Goal: Transaction & Acquisition: Purchase product/service

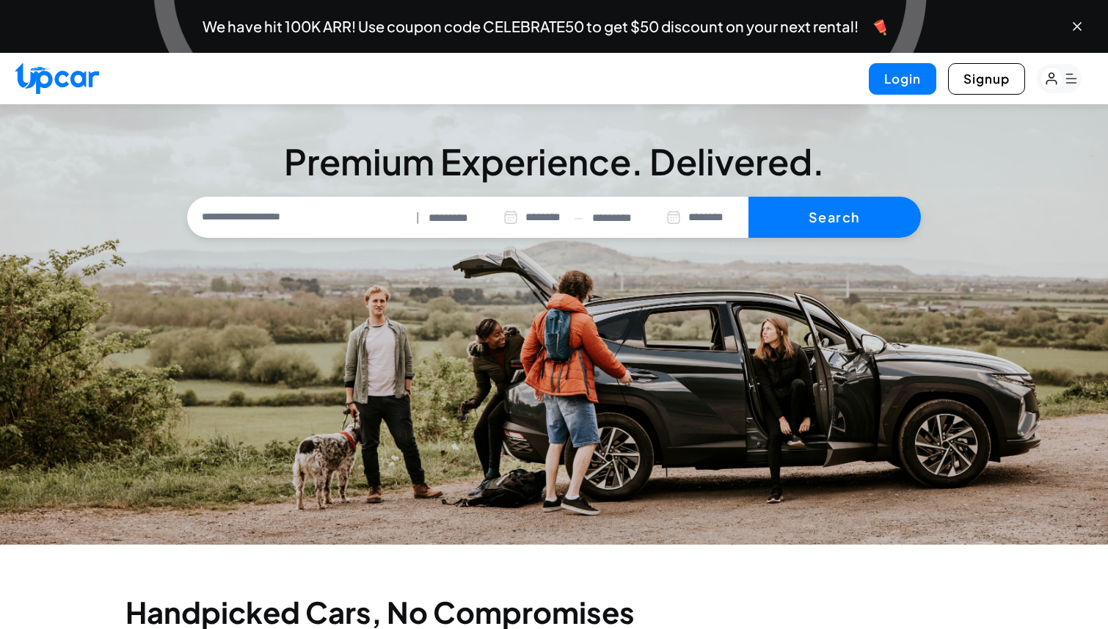
select select "********"
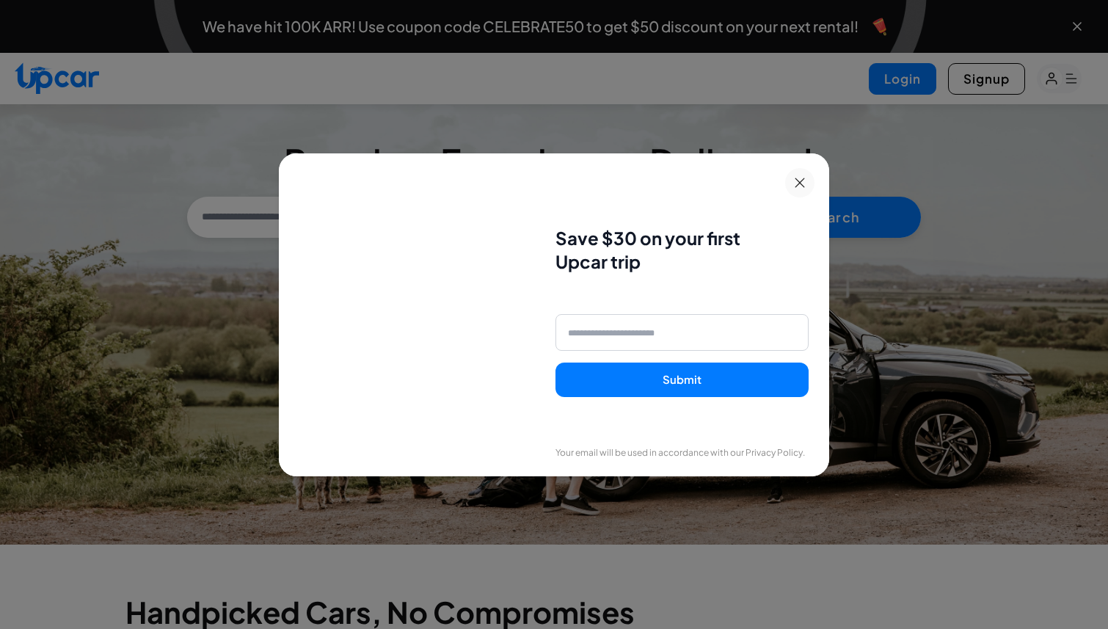
click at [608, 338] on input "email" at bounding box center [681, 332] width 253 height 37
type input "**********"
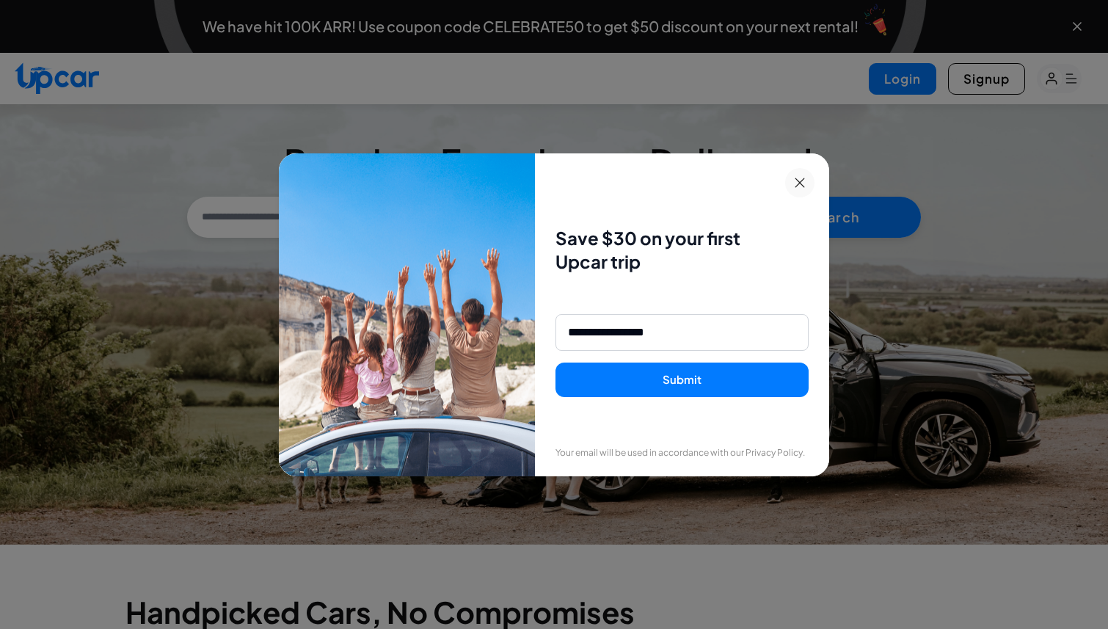
click at [593, 373] on button "Submit" at bounding box center [681, 379] width 253 height 34
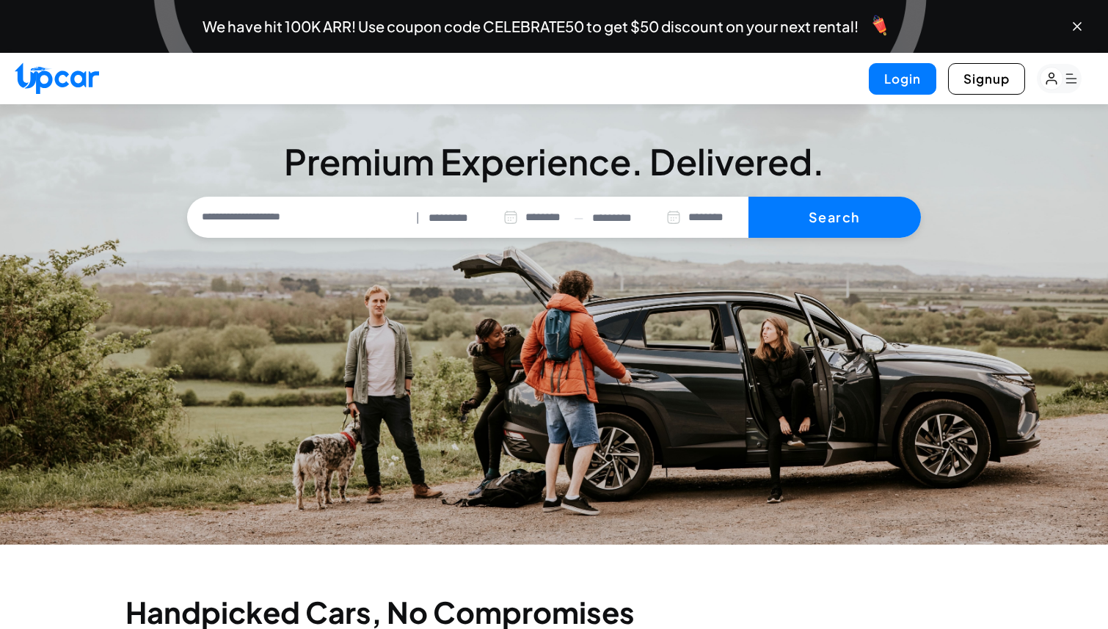
click at [291, 213] on input "text" at bounding box center [301, 217] width 220 height 31
click at [469, 225] on div "********* ********* ******** ******** ******* ******* ******* ******* ******* *…" at bounding box center [496, 218] width 136 height 32
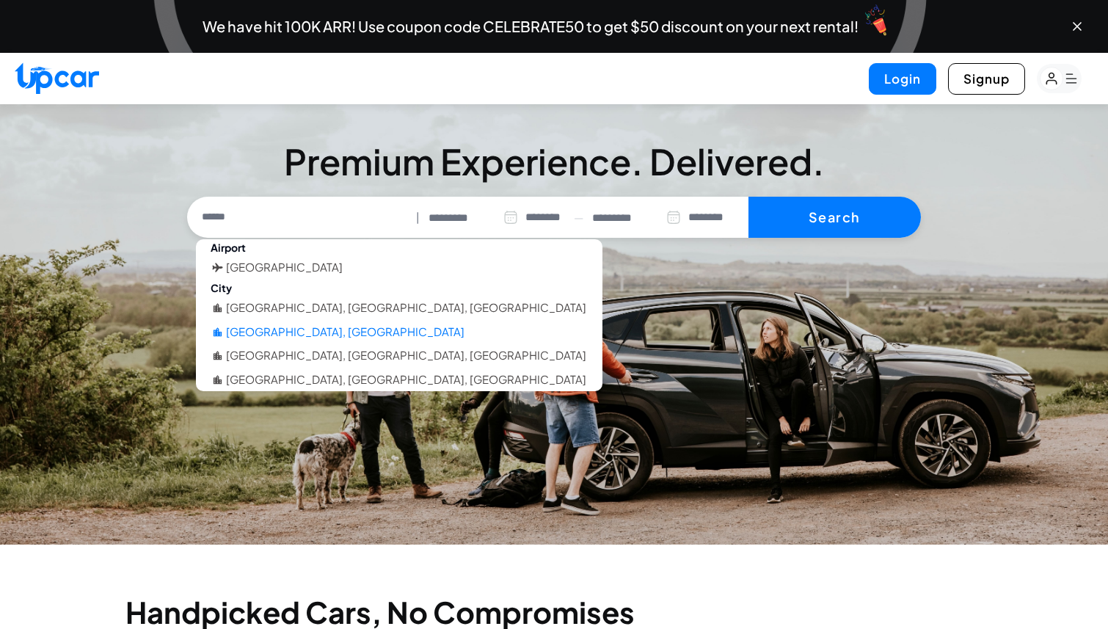
click at [292, 332] on li "[GEOGRAPHIC_DATA], [GEOGRAPHIC_DATA]" at bounding box center [345, 331] width 238 height 17
type input "**********"
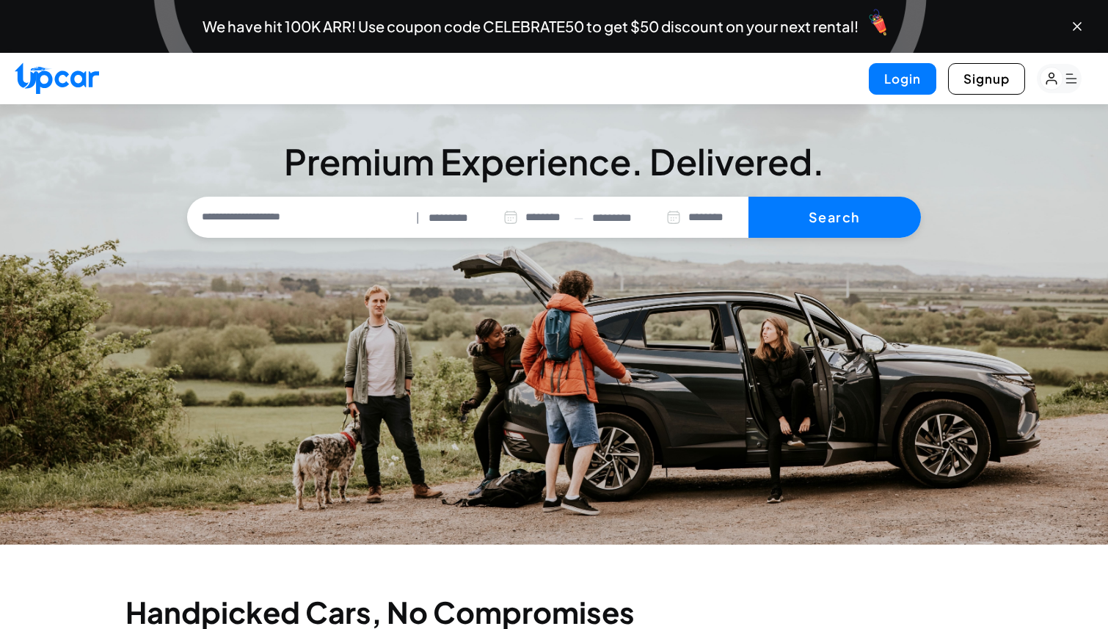
click at [450, 212] on input "*********" at bounding box center [472, 218] width 89 height 17
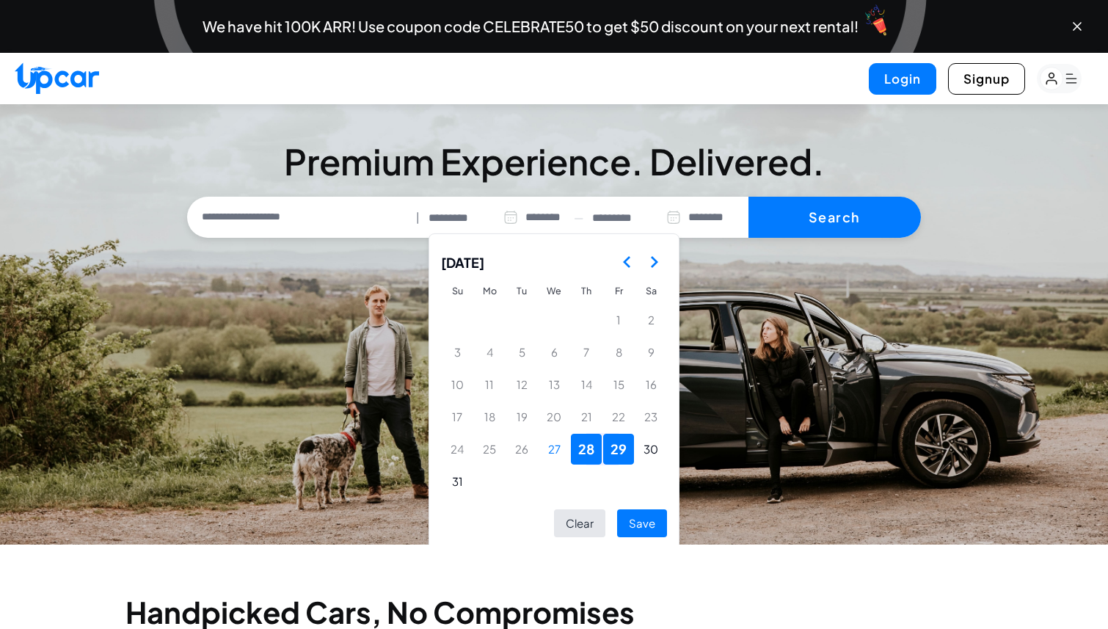
click at [620, 451] on button "29" at bounding box center [618, 448] width 31 height 31
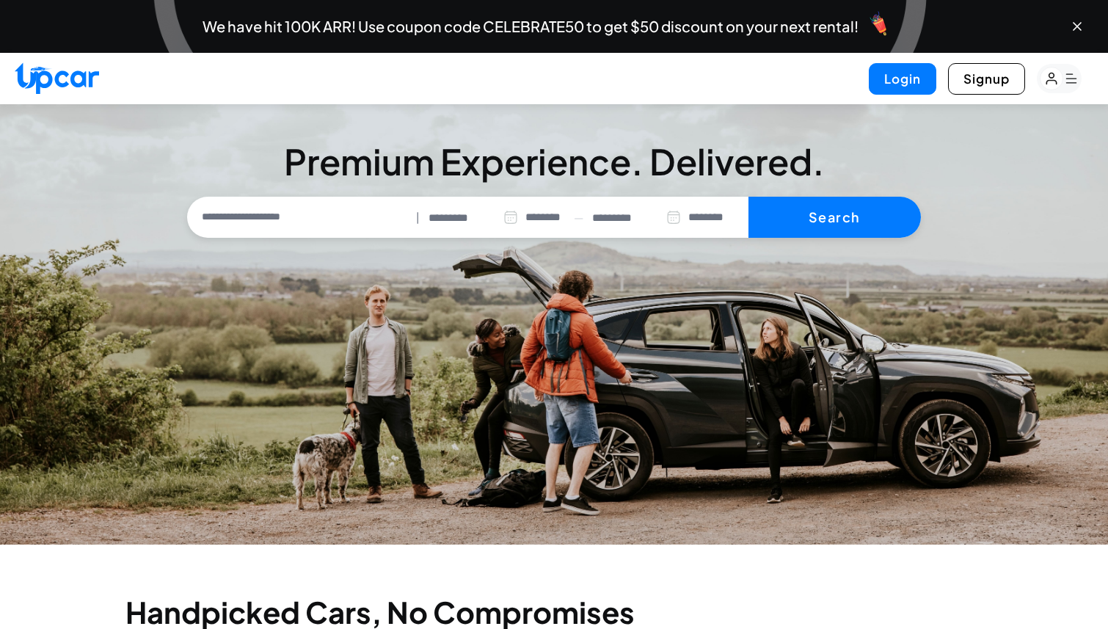
click at [630, 216] on input "*********" at bounding box center [636, 218] width 88 height 17
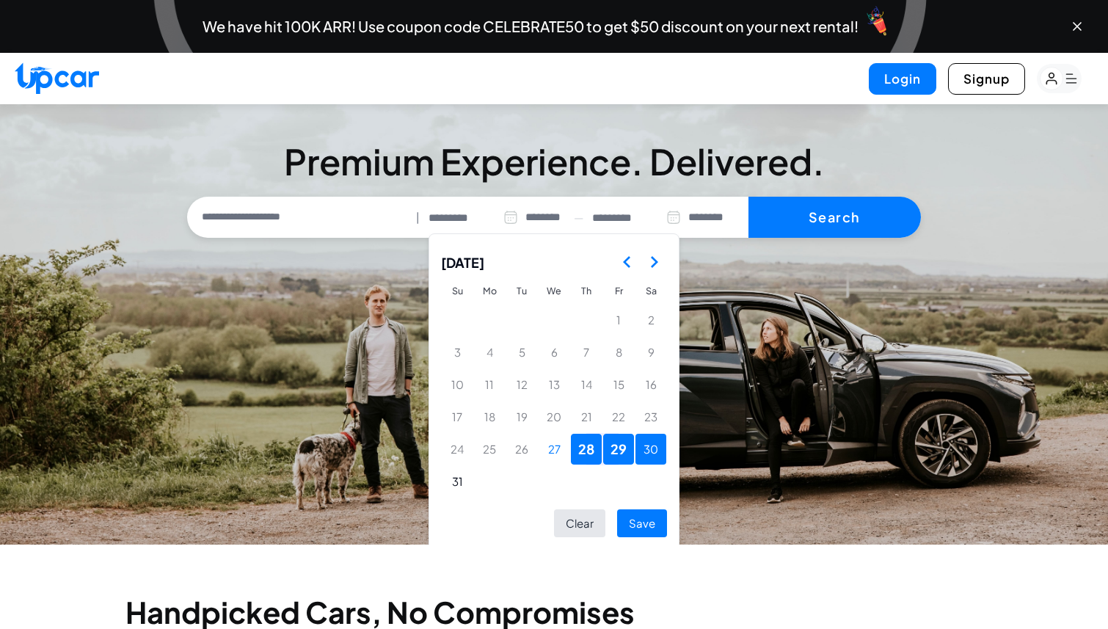
click at [651, 444] on button "30" at bounding box center [650, 448] width 31 height 31
click at [639, 516] on button "Save" at bounding box center [642, 523] width 50 height 29
type input "*********"
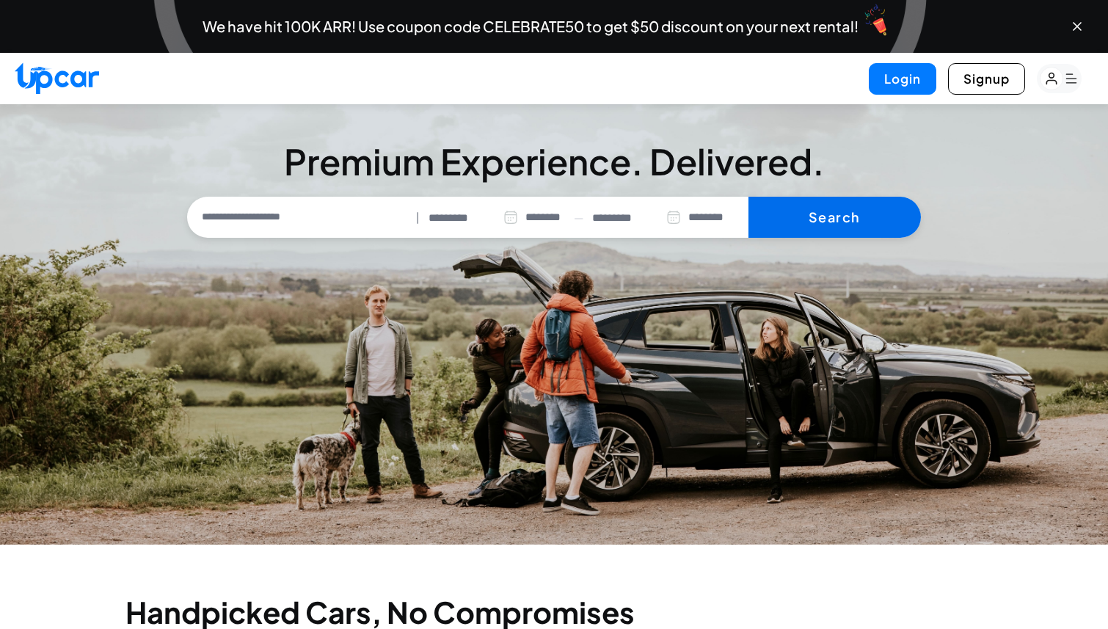
click at [836, 220] on button "Search" at bounding box center [834, 217] width 172 height 41
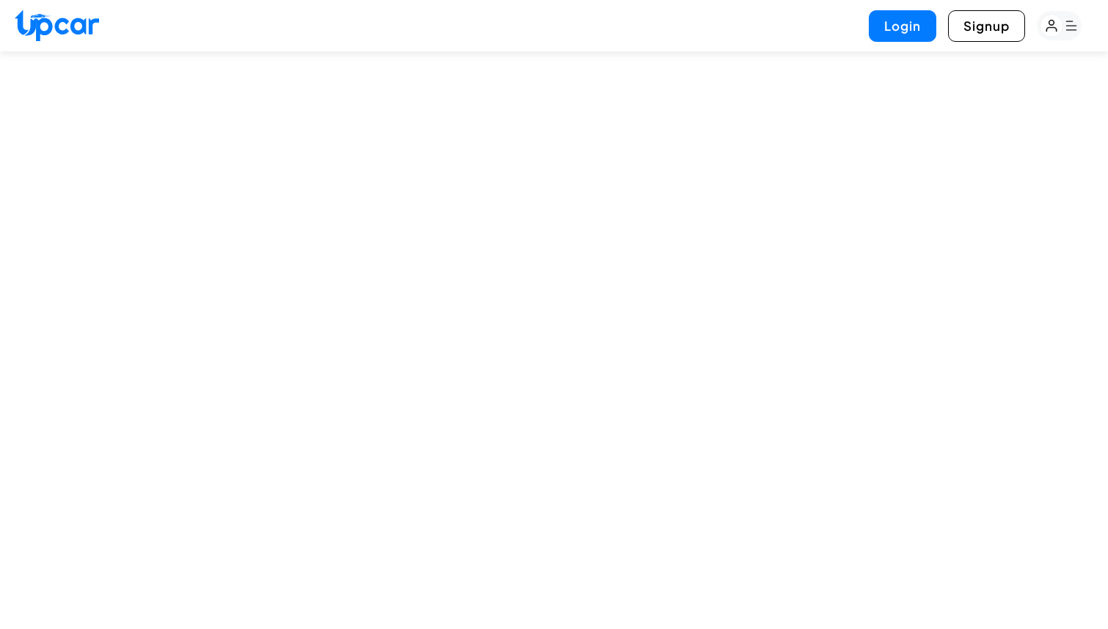
select select "********"
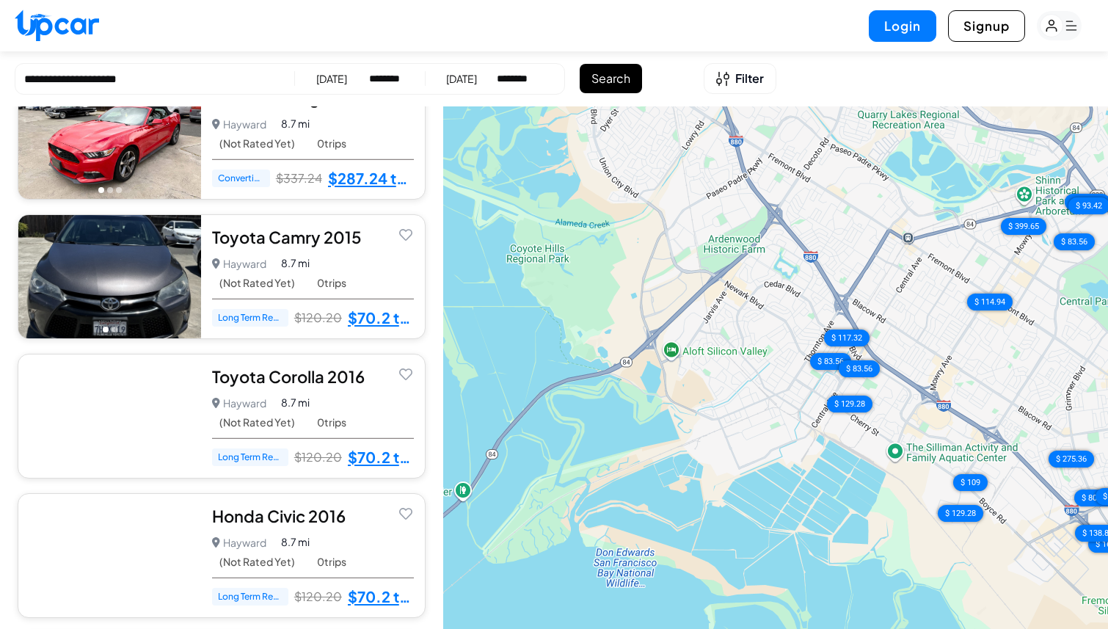
scroll to position [3255, 0]
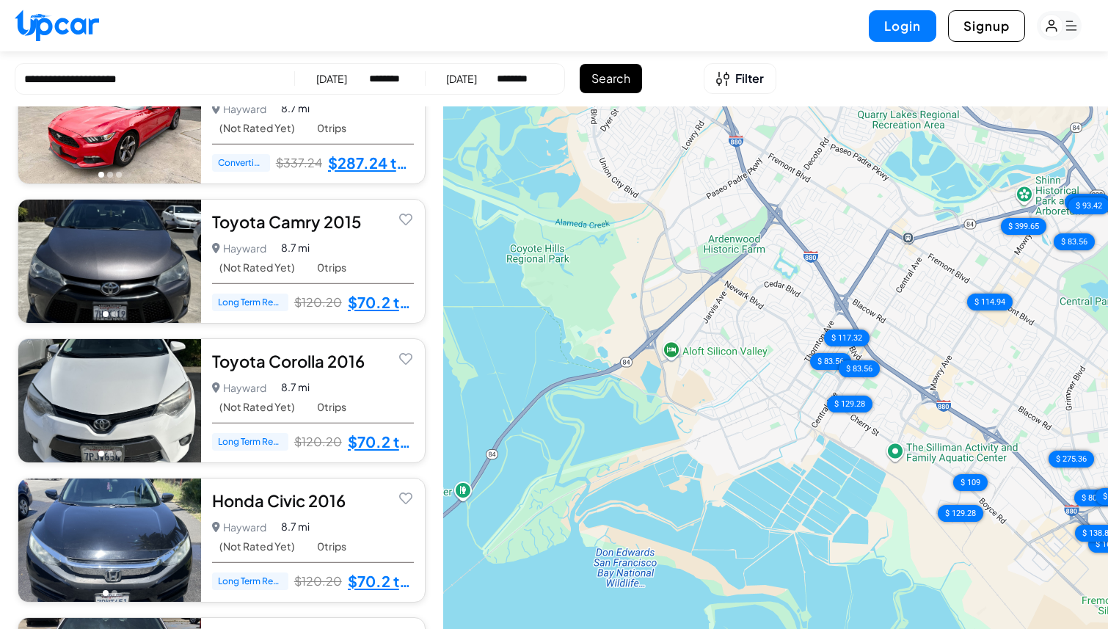
click at [744, 95] on div "Filter" at bounding box center [739, 78] width 78 height 37
click at [744, 84] on span "Filter" at bounding box center [749, 79] width 29 height 18
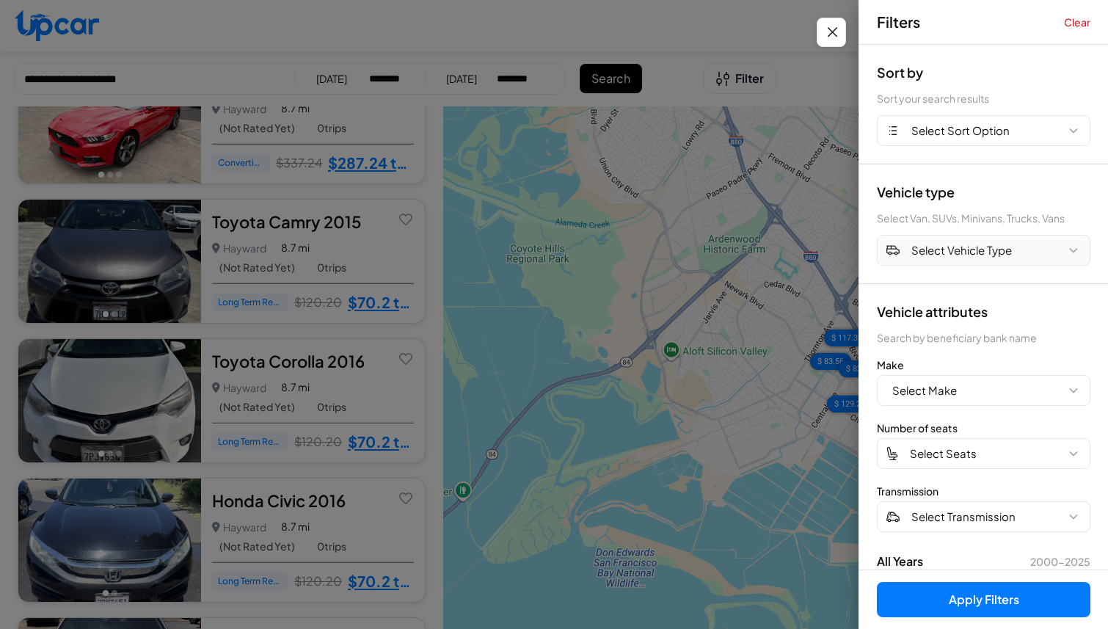
click at [939, 257] on span "Select Vehicle Type" at bounding box center [961, 250] width 100 height 17
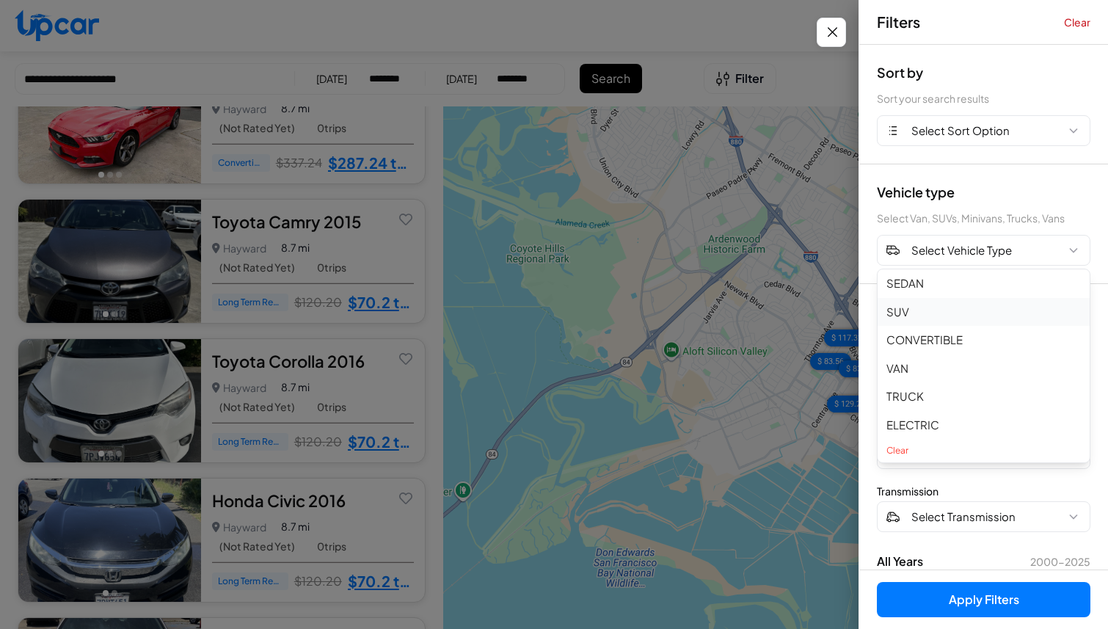
click at [899, 307] on button "SUV" at bounding box center [983, 312] width 212 height 29
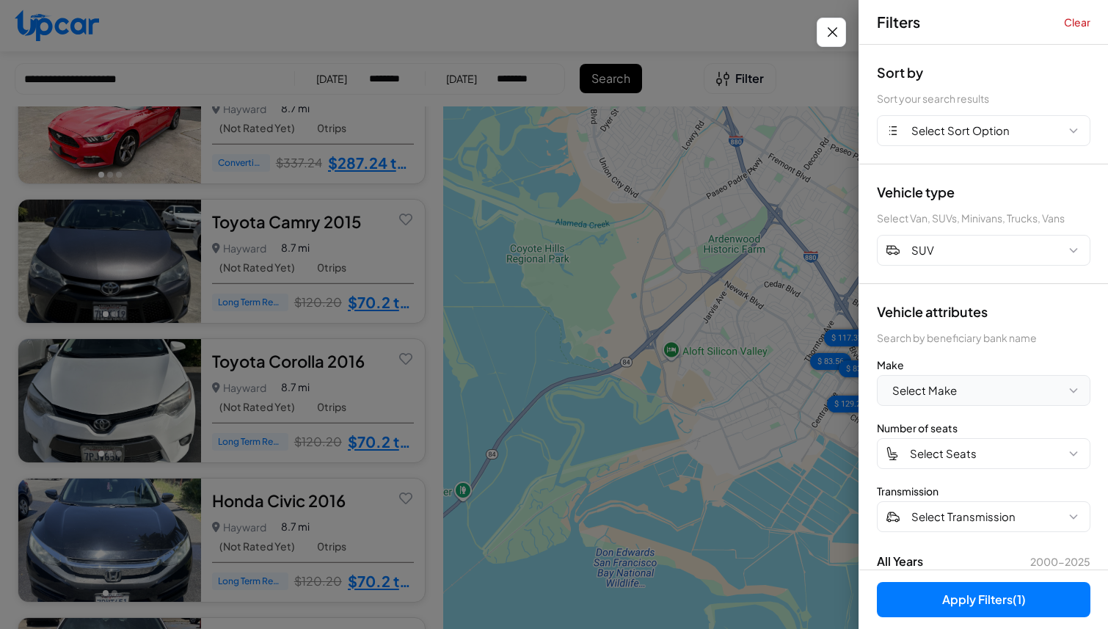
click at [905, 387] on span "Select Make" at bounding box center [924, 390] width 65 height 17
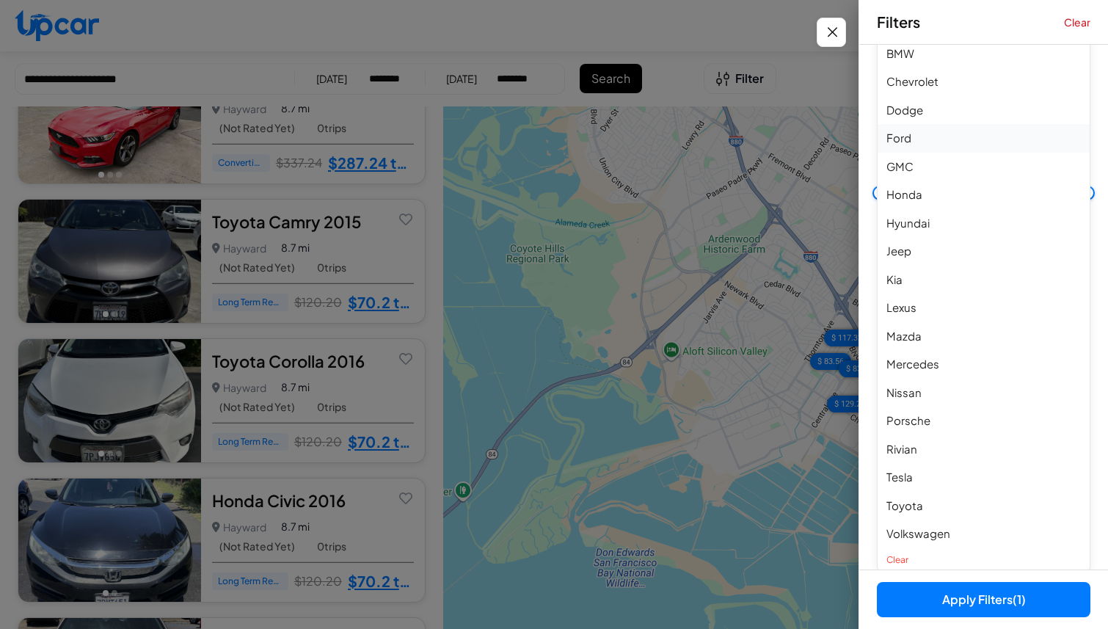
scroll to position [400, 0]
click at [947, 168] on button "Ford" at bounding box center [983, 169] width 212 height 29
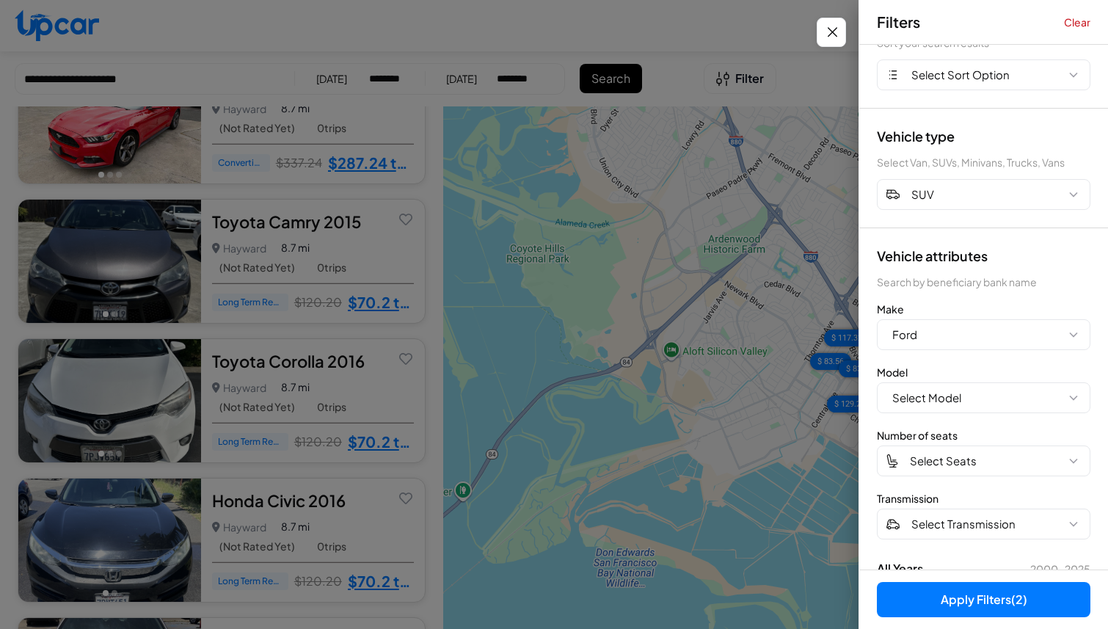
scroll to position [119, 0]
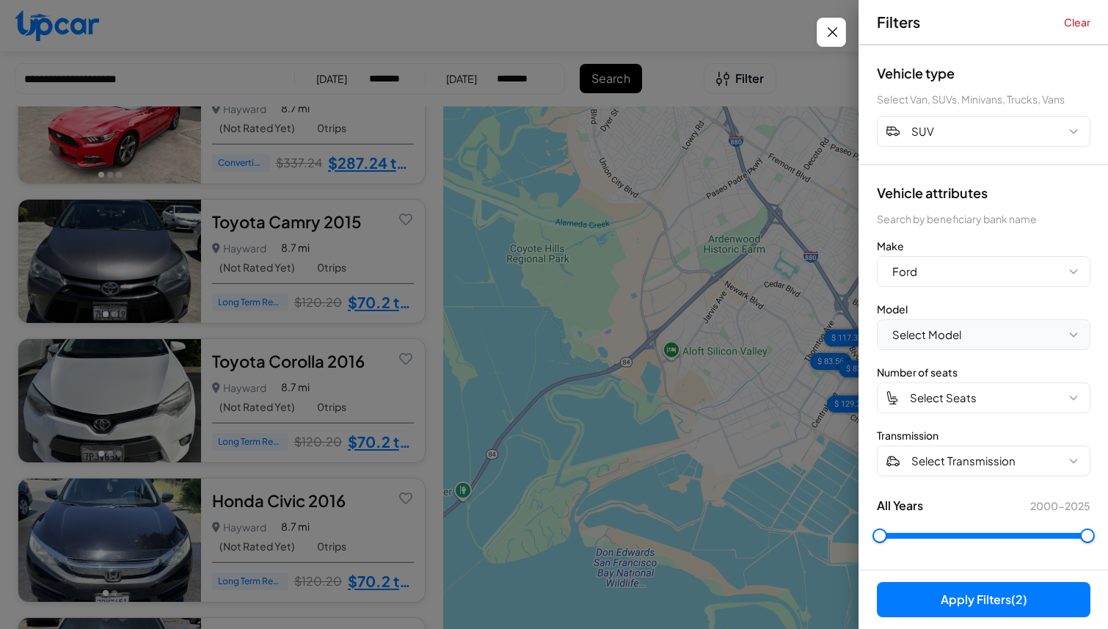
click at [946, 331] on span "Select Model" at bounding box center [926, 334] width 69 height 17
click at [949, 302] on div "Model" at bounding box center [983, 308] width 213 height 15
click at [921, 597] on button "Apply Filters (2)" at bounding box center [983, 599] width 213 height 35
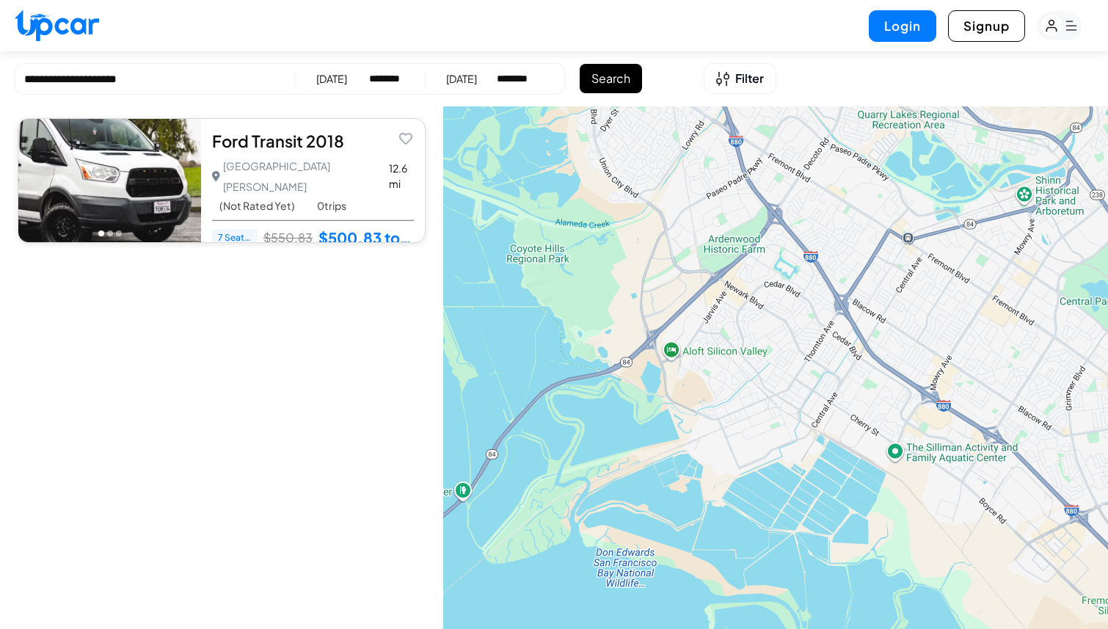
click at [54, 21] on img at bounding box center [57, 26] width 84 height 32
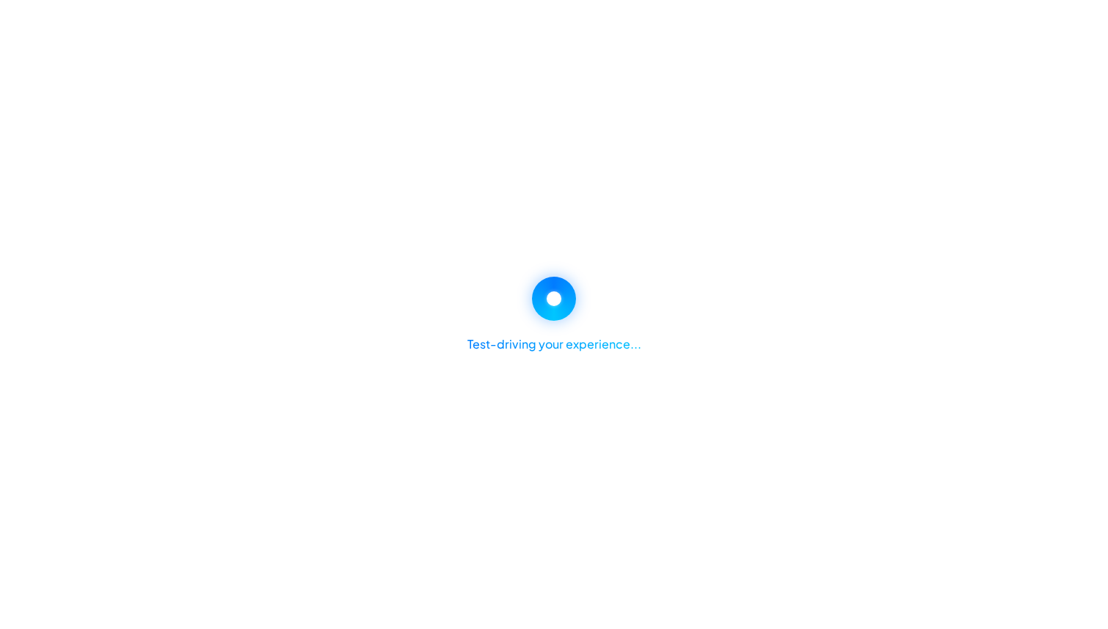
select select "********"
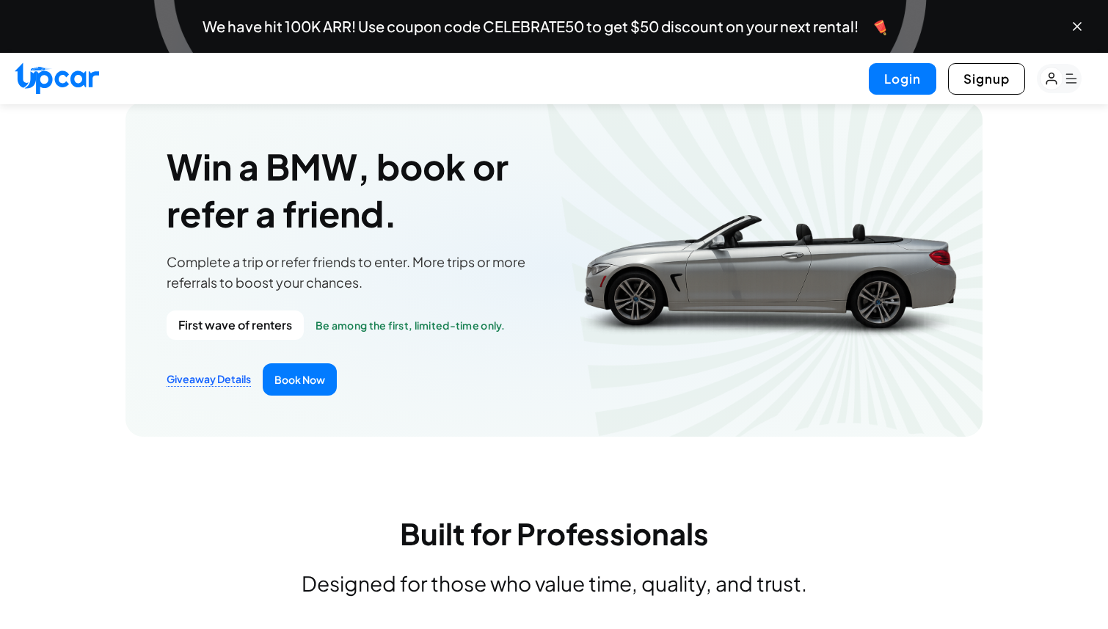
scroll to position [1677, 0]
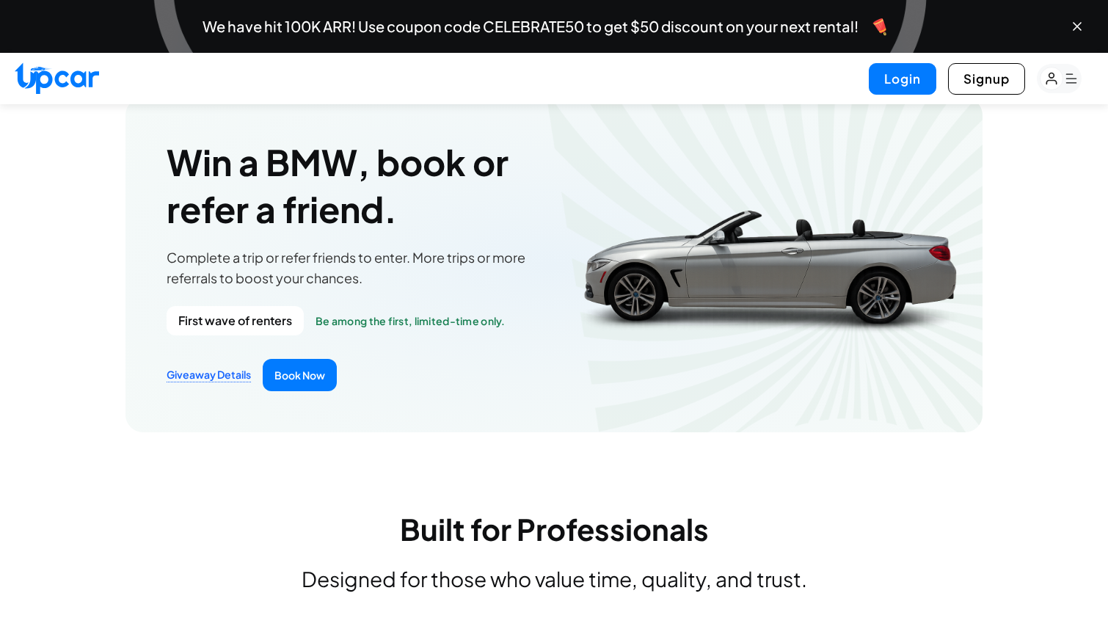
click at [233, 325] on span "First wave of renters" at bounding box center [234, 320] width 137 height 29
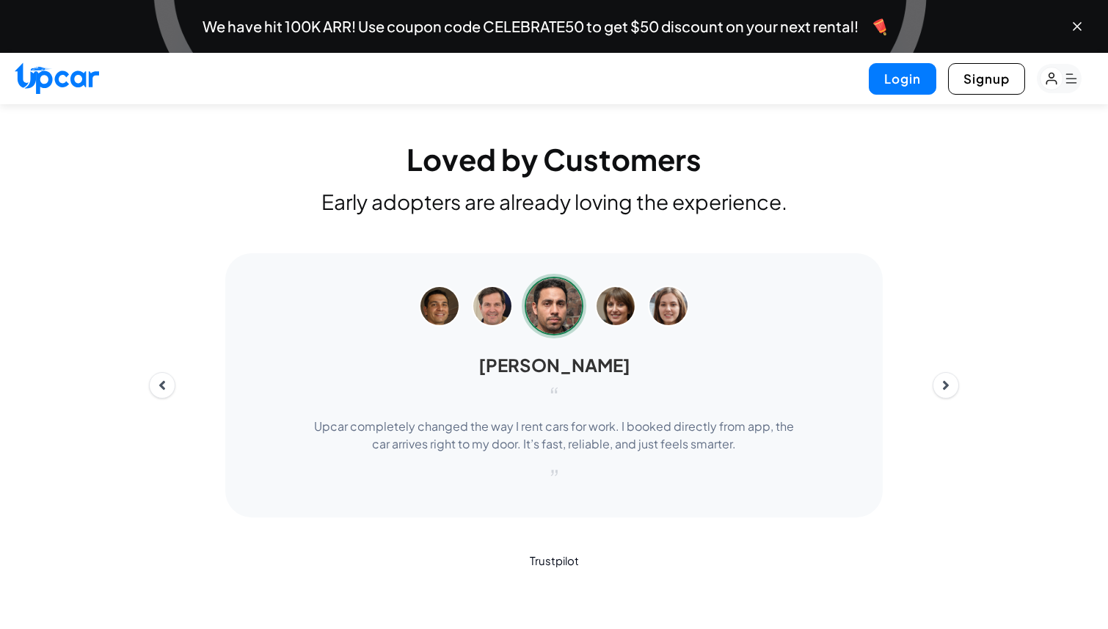
scroll to position [3780, 0]
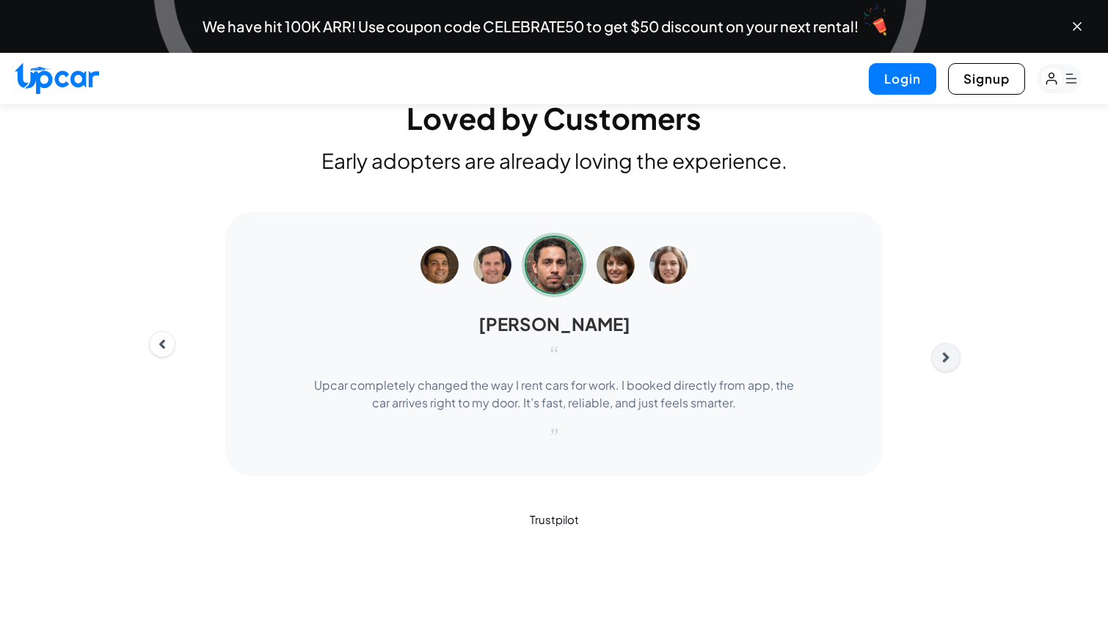
click at [948, 343] on div "[PERSON_NAME] “ Upcar completely changed the way I rent cars for work. I booked…" at bounding box center [553, 344] width 833 height 264
click at [946, 352] on icon "Next" at bounding box center [945, 357] width 16 height 16
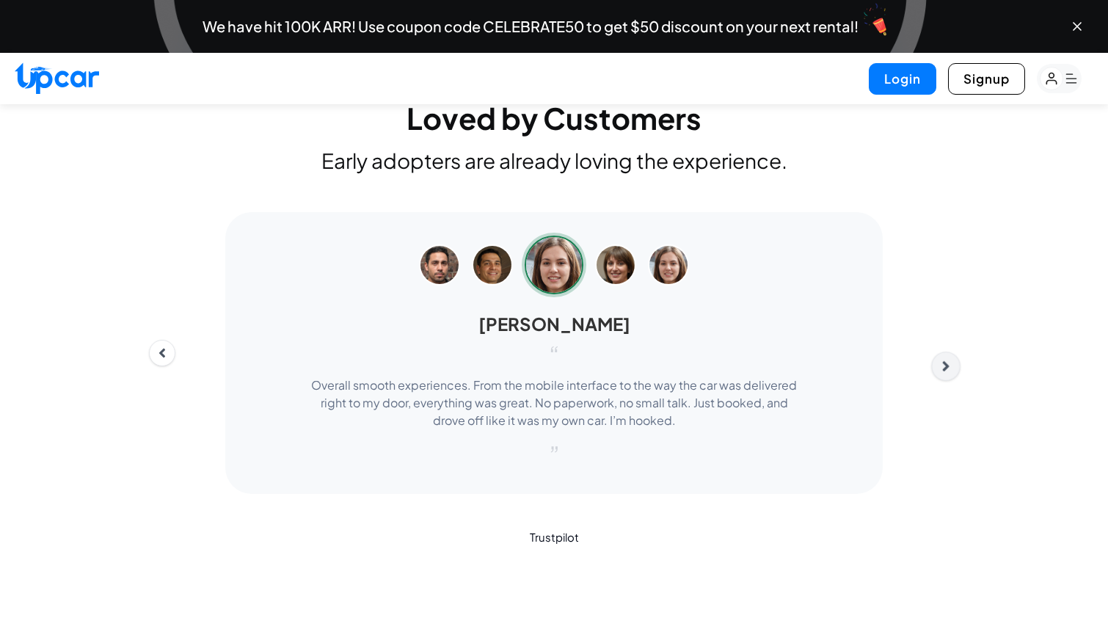
click at [946, 356] on button "Next" at bounding box center [945, 365] width 29 height 29
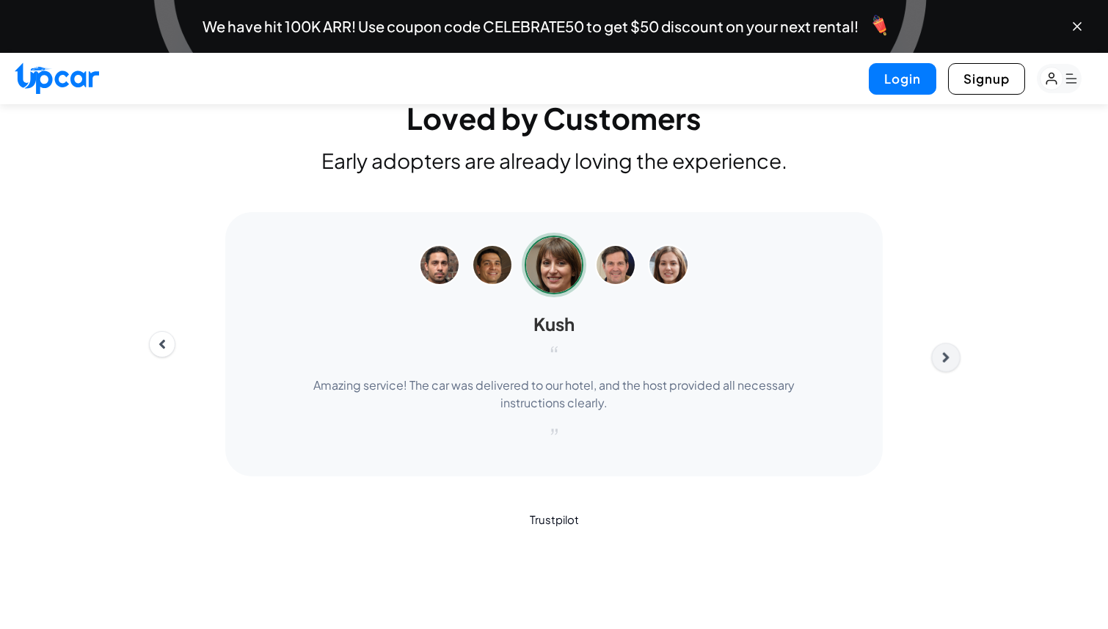
click at [946, 356] on icon "Next" at bounding box center [946, 357] width 7 height 10
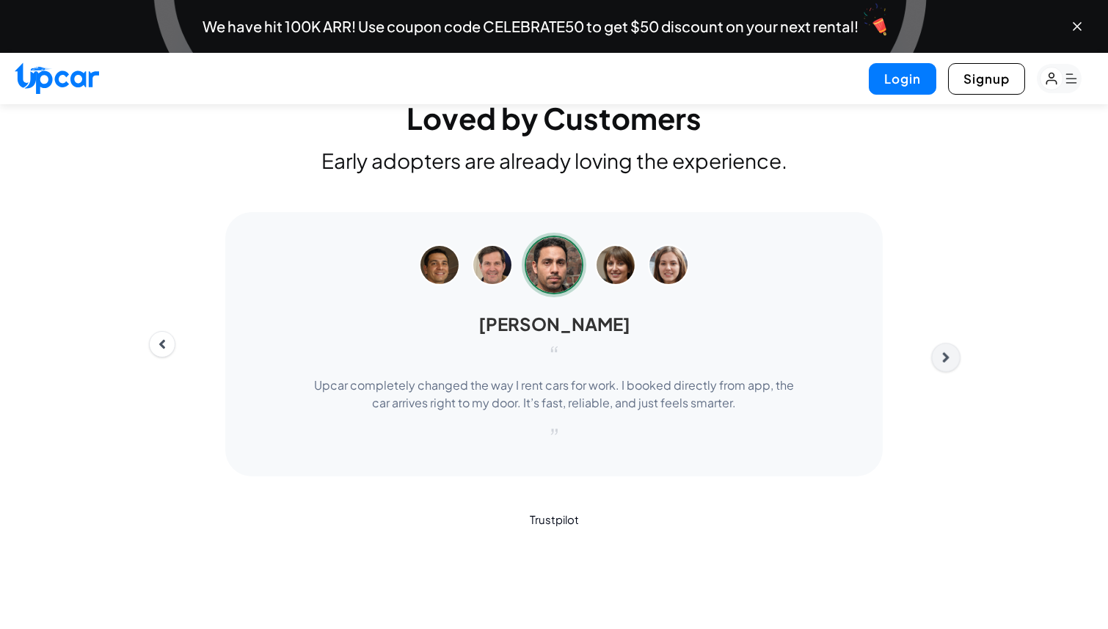
click at [946, 356] on icon "Next" at bounding box center [946, 357] width 7 height 10
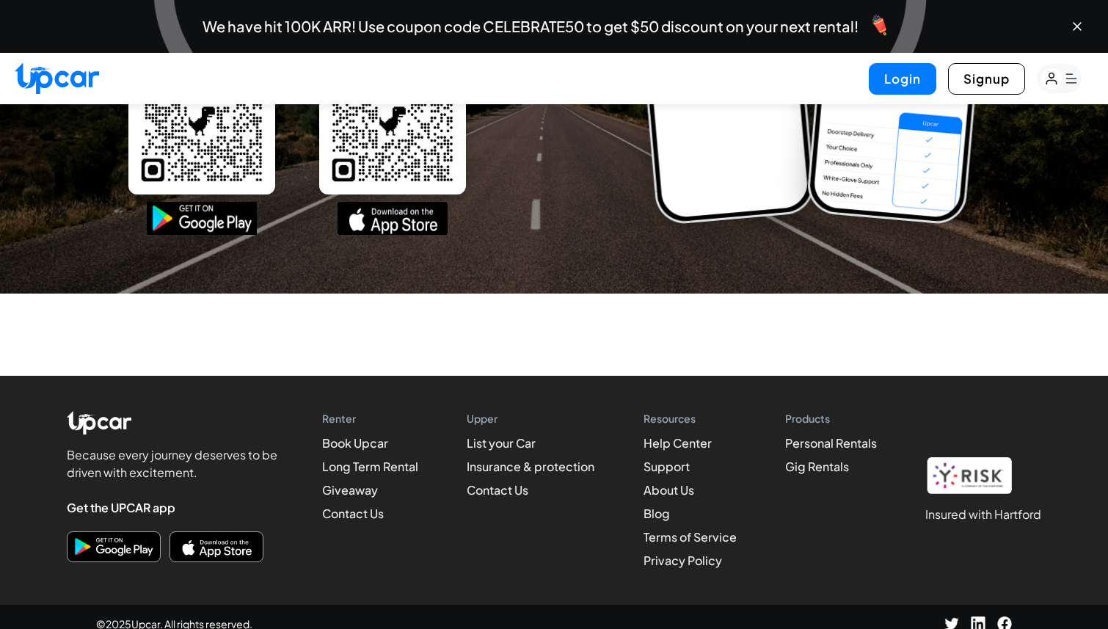
scroll to position [5545, 0]
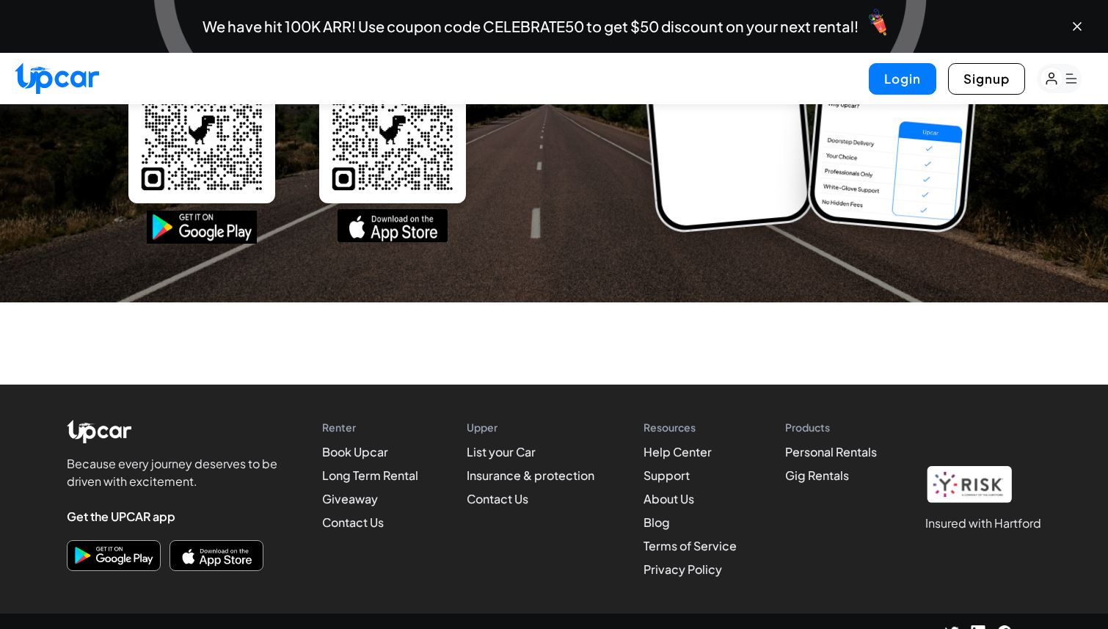
click at [395, 216] on img at bounding box center [392, 225] width 110 height 33
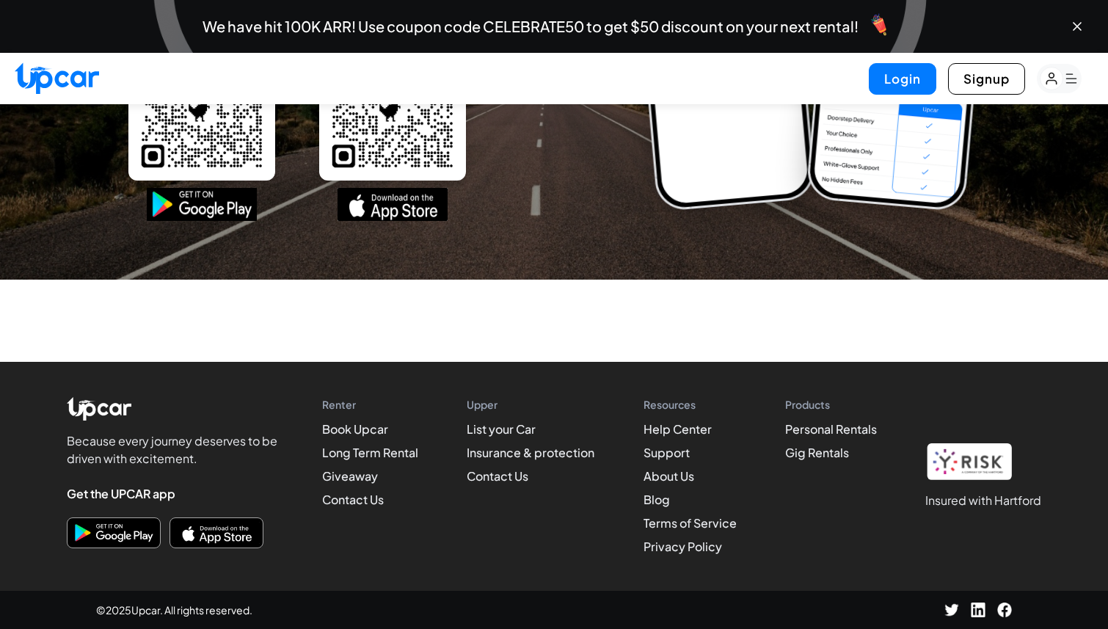
click at [954, 502] on h1 "Insured with Hartford" at bounding box center [983, 500] width 116 height 18
click at [954, 471] on img at bounding box center [969, 461] width 88 height 37
click at [657, 477] on link "About Us" at bounding box center [668, 475] width 51 height 15
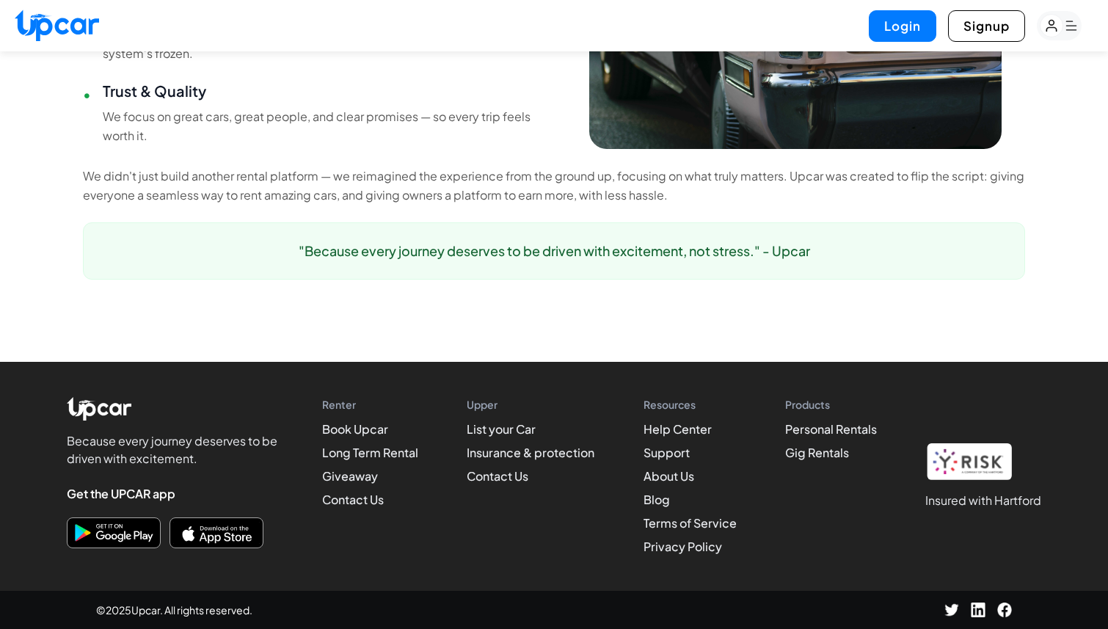
scroll to position [1207, 0]
click at [505, 457] on link "Insurance & protection" at bounding box center [530, 451] width 128 height 15
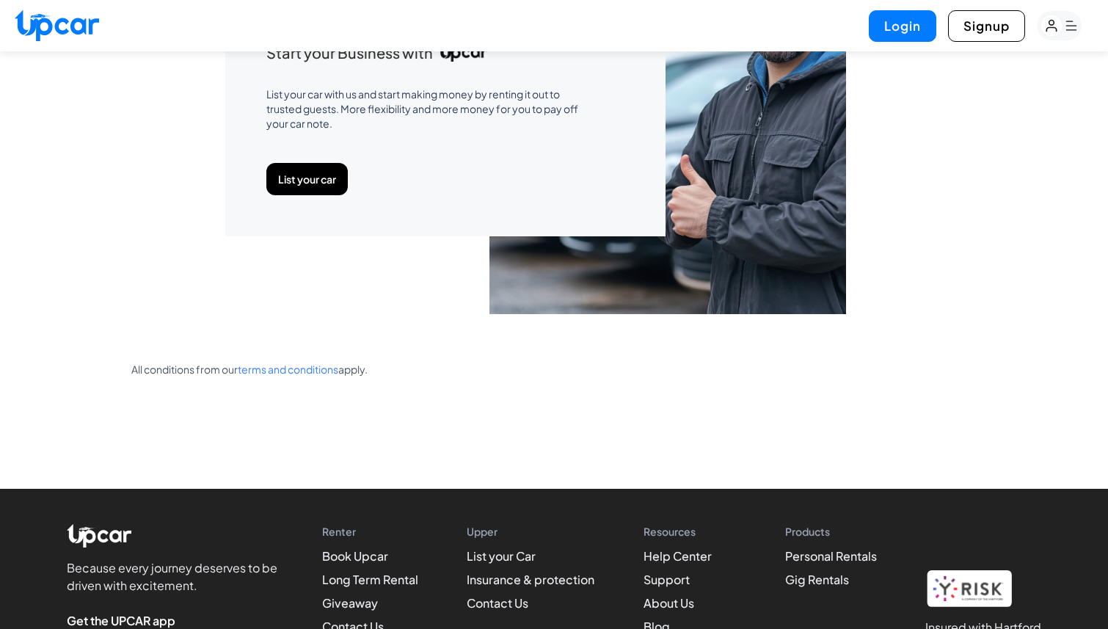
scroll to position [1625, 0]
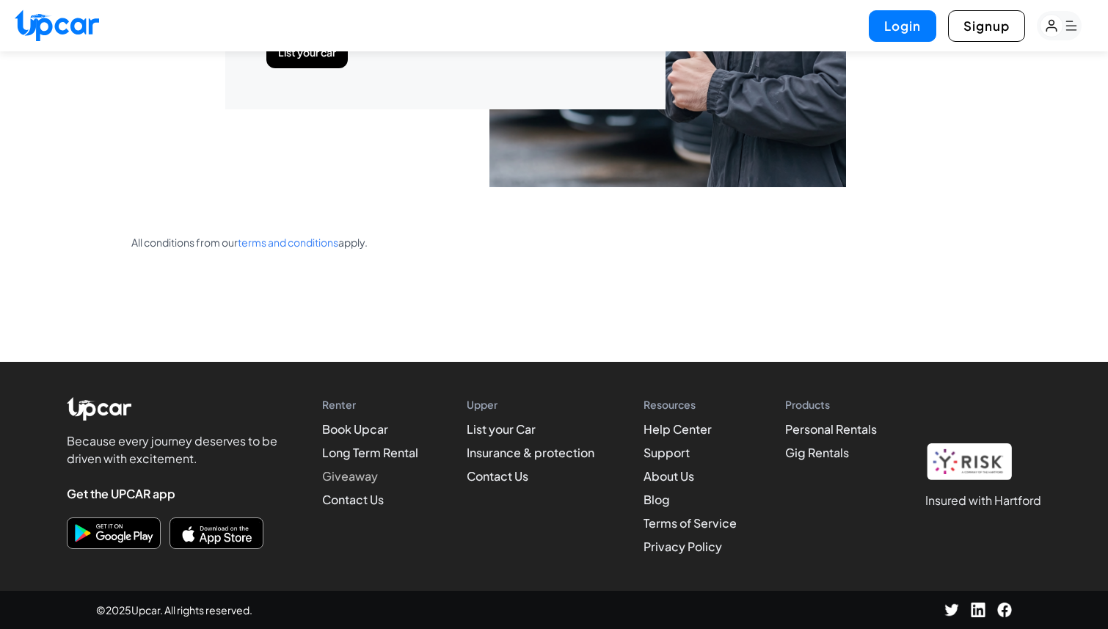
click at [362, 472] on link "Giveaway" at bounding box center [350, 475] width 56 height 15
